Goal: Task Accomplishment & Management: Manage account settings

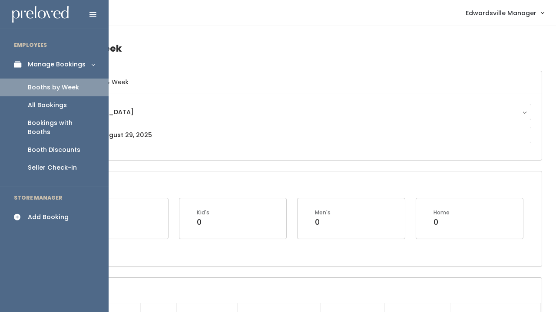
click at [44, 145] on div "Booth Discounts" at bounding box center [54, 149] width 53 height 9
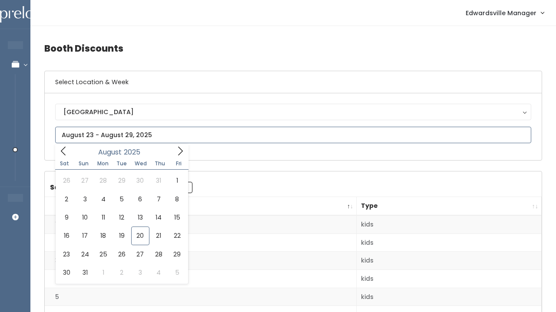
click at [101, 135] on input "text" at bounding box center [293, 135] width 476 height 16
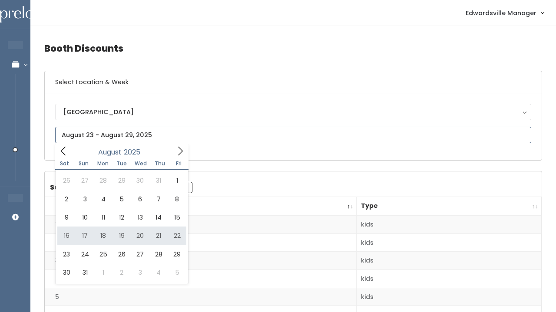
type input "August 16 to August 22"
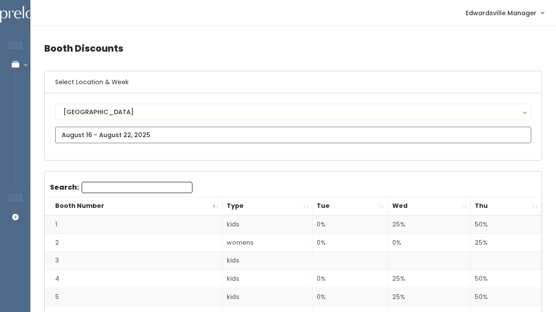
click at [201, 135] on input "text" at bounding box center [293, 135] width 476 height 16
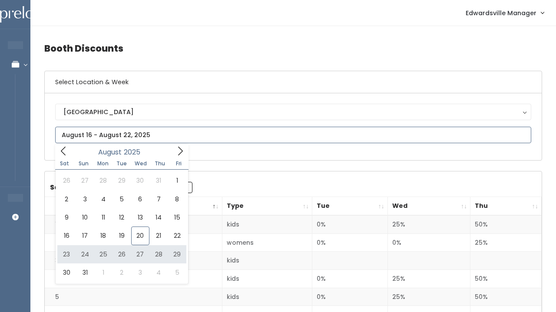
type input "August 23 to August 29"
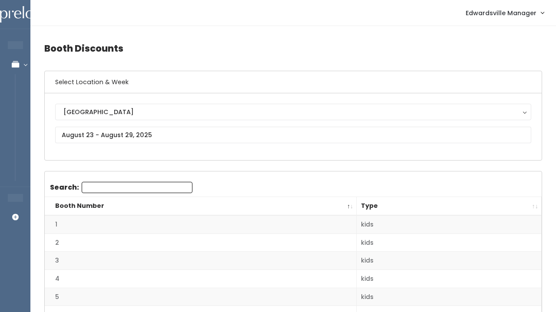
click at [164, 183] on input "Search:" at bounding box center [137, 187] width 111 height 11
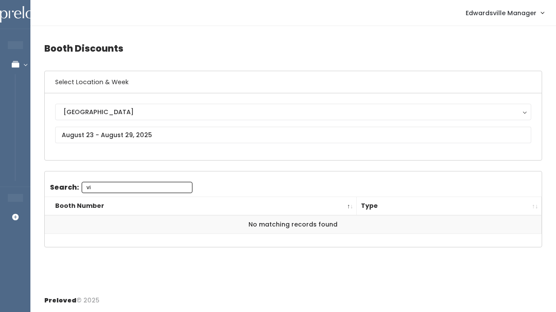
type input "v"
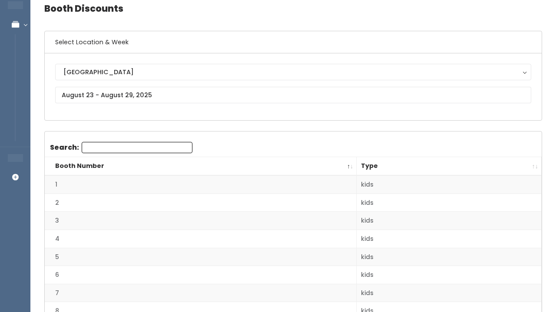
scroll to position [47, 0]
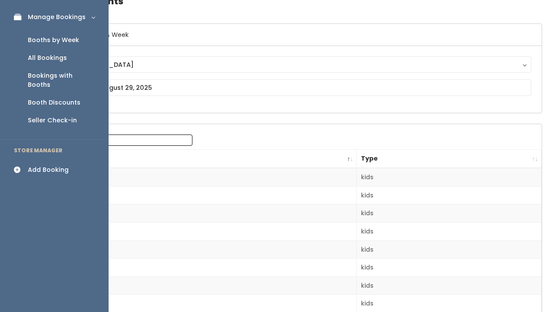
click at [43, 56] on div "All Bookings" at bounding box center [47, 57] width 39 height 9
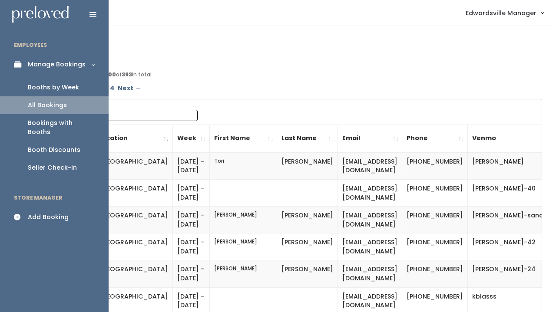
click at [51, 82] on link "Booths by Week" at bounding box center [54, 88] width 109 height 18
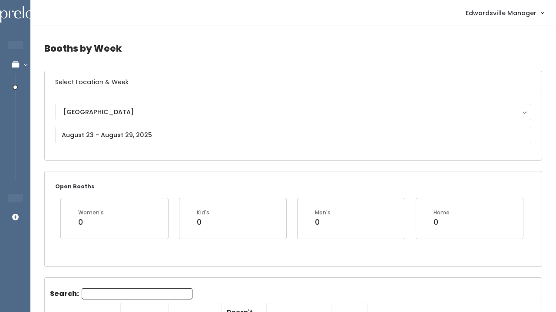
click at [132, 291] on input "Search:" at bounding box center [137, 293] width 111 height 11
type input "vick"
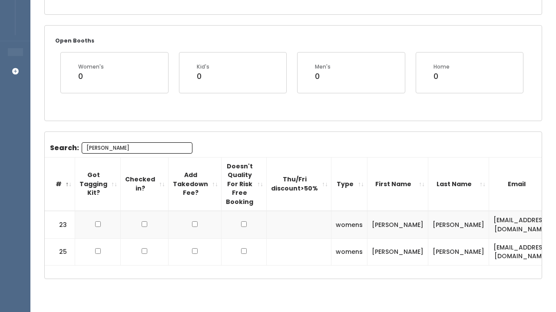
scroll to position [147, 0]
